Goal: Navigation & Orientation: Find specific page/section

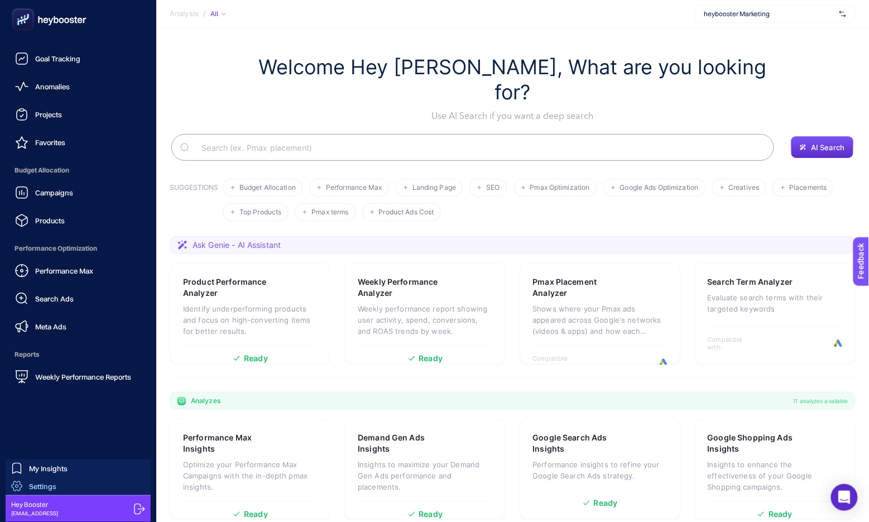
scroll to position [19, 0]
click at [138, 512] on icon at bounding box center [139, 509] width 11 height 11
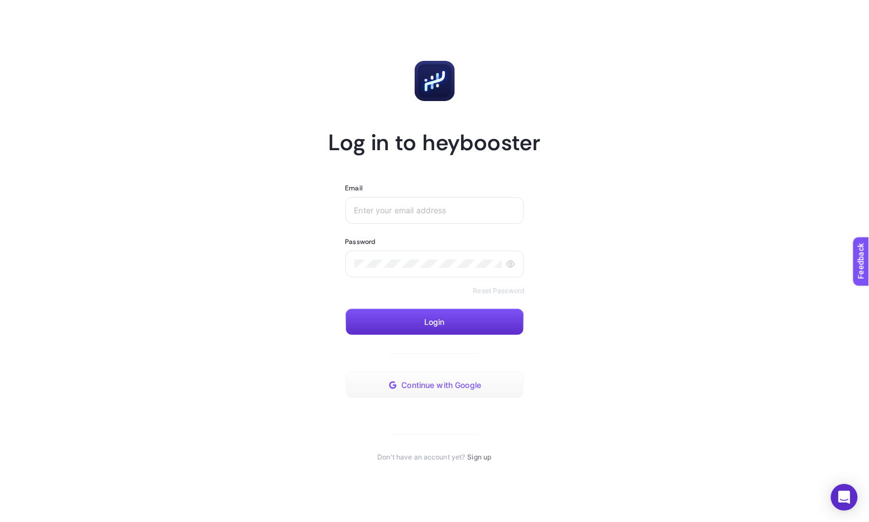
click at [423, 388] on span "Continue with Google" at bounding box center [442, 385] width 80 height 9
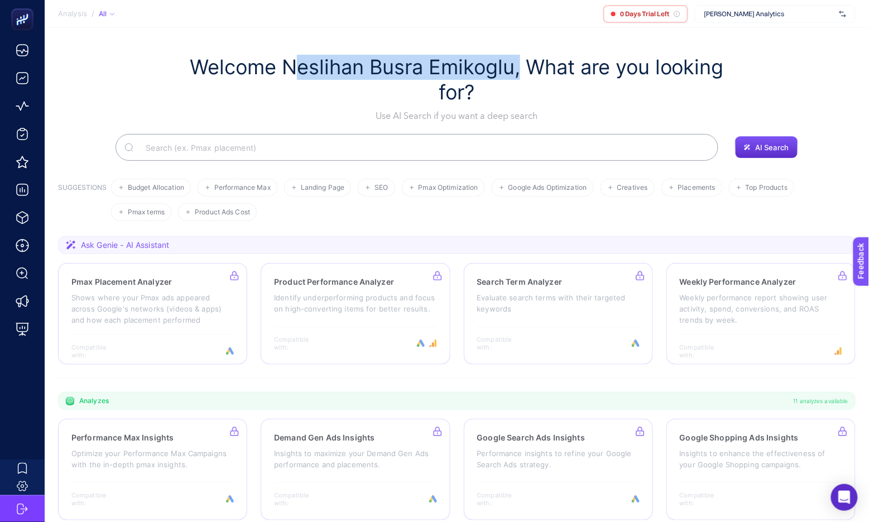
drag, startPoint x: 283, startPoint y: 60, endPoint x: 516, endPoint y: 66, distance: 232.7
click at [516, 66] on h1 "Welcome Neslihan Busra Emikoglu, What are you looking for?" at bounding box center [457, 80] width 547 height 50
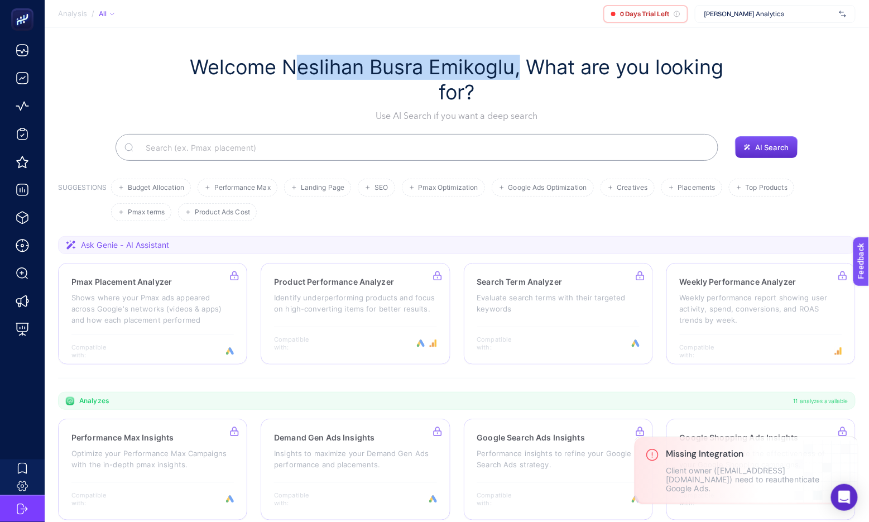
click at [508, 42] on section "Welcome Neslihan Busra Emikoglu, What are you looking for? Use AI Search if you…" at bounding box center [457, 395] width 824 height 735
